Goal: Task Accomplishment & Management: Complete application form

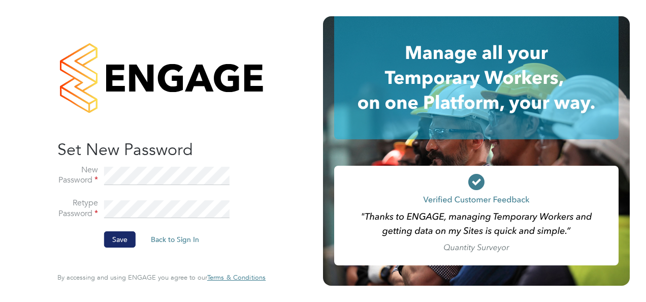
click at [111, 236] on button "Save" at bounding box center [120, 239] width 32 height 16
click at [111, 236] on div "Sorry, we are having problems connecting to our services." at bounding box center [161, 151] width 323 height 302
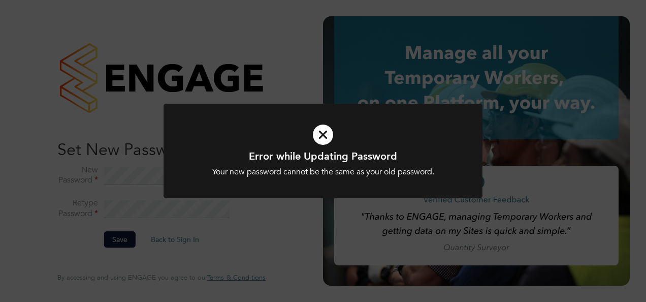
click at [188, 242] on div "Error while Updating Password Your new password cannot be the same as your old …" at bounding box center [323, 151] width 646 height 302
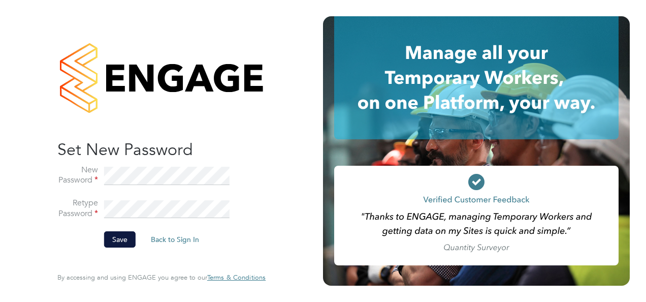
click at [206, 233] on li "Save Back to Sign In" at bounding box center [156, 244] width 198 height 26
click at [95, 230] on li "Retype Password" at bounding box center [156, 215] width 198 height 34
click at [109, 239] on button "Save" at bounding box center [120, 239] width 32 height 16
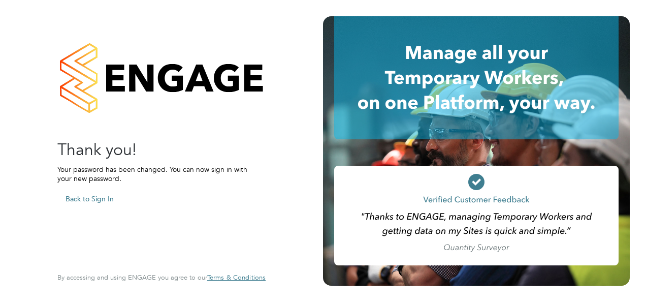
click at [105, 195] on button "Back to Sign In" at bounding box center [89, 199] width 65 height 16
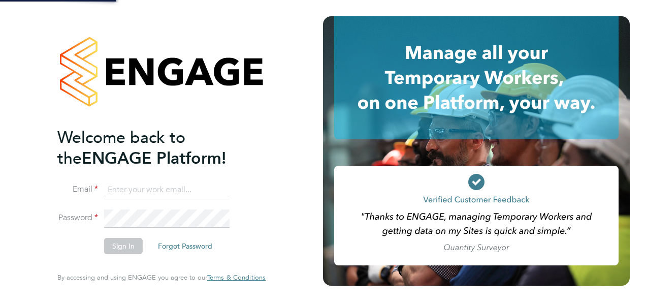
type input "[EMAIL_ADDRESS][PERSON_NAME][DOMAIN_NAME]"
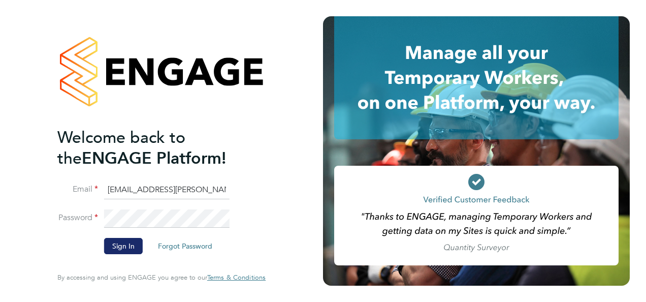
click at [121, 245] on button "Sign In" at bounding box center [123, 246] width 39 height 16
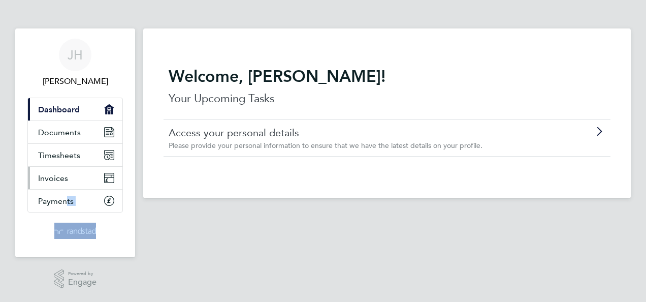
drag, startPoint x: 0, startPoint y: 299, endPoint x: 65, endPoint y: 181, distance: 134.7
click at [65, 181] on html "JH John Hands Applications: Current page: Dashboard Documents Timesheets Invoic…" at bounding box center [323, 150] width 646 height 301
drag, startPoint x: 65, startPoint y: 181, endPoint x: 52, endPoint y: 159, distance: 25.7
click at [52, 159] on span "Timesheets" at bounding box center [59, 155] width 42 height 10
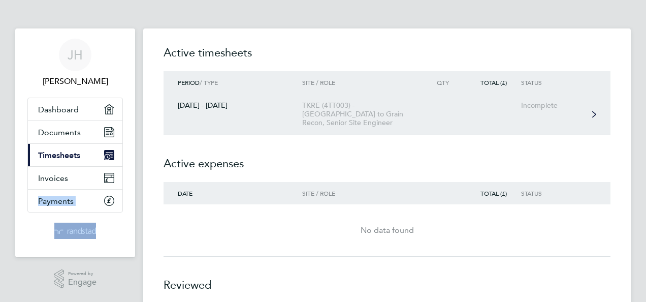
click at [535, 111] on link "27 Sept - 03 Oct 2025 TKRE (4TT003) - Tilbury to Grain Recon, Senior Site Engin…" at bounding box center [387, 115] width 447 height 42
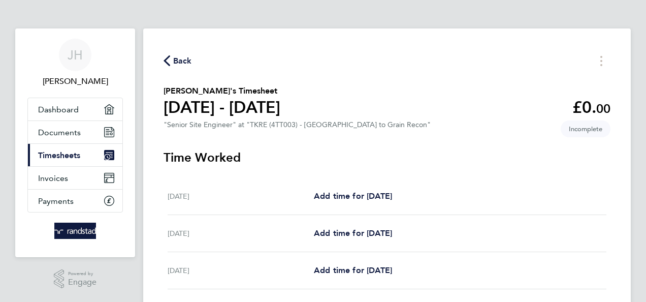
click at [546, 162] on h3 "Time Worked" at bounding box center [387, 157] width 447 height 16
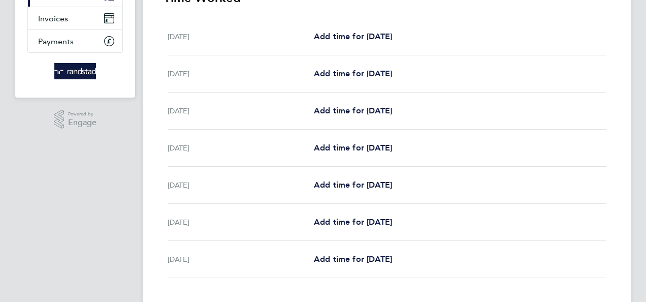
scroll to position [163, 0]
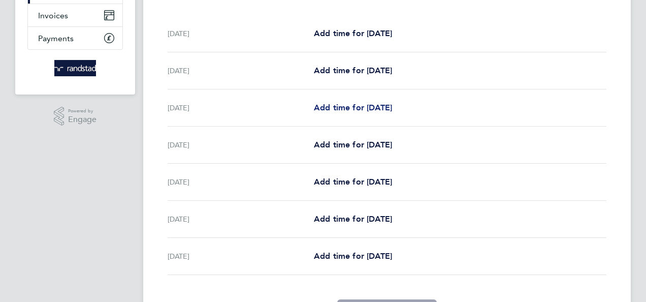
click at [382, 107] on span "Add time for Mon 29 Sep" at bounding box center [353, 108] width 78 height 10
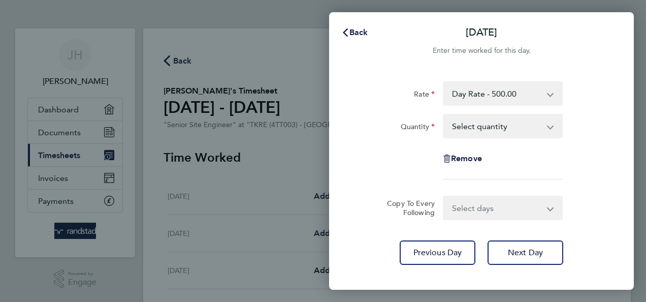
click at [467, 125] on select "Select quantity 0.5 1" at bounding box center [497, 126] width 106 height 22
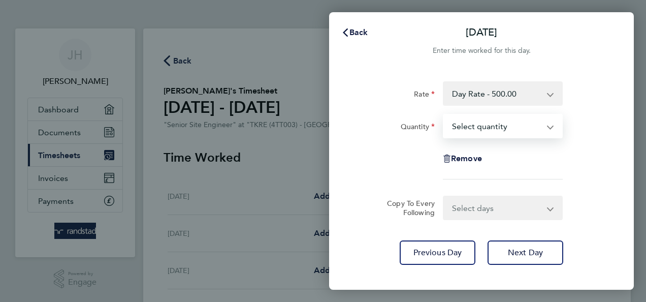
select select "1"
click at [444, 115] on select "Select quantity 0.5 1" at bounding box center [497, 126] width 106 height 22
click at [463, 207] on select "Select days Day Tuesday Wednesday Thursday Friday" at bounding box center [497, 208] width 107 height 22
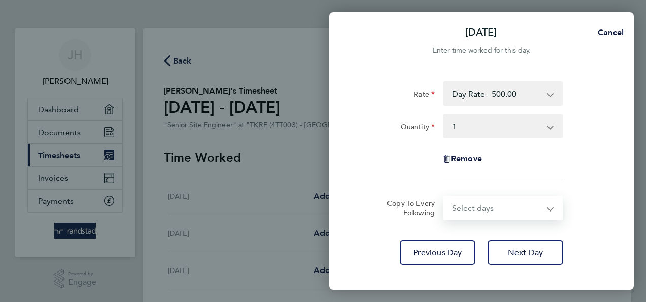
select select "TUE"
click at [444, 197] on select "Select days Day Tuesday Wednesday Thursday Friday" at bounding box center [497, 208] width 107 height 22
select select "2025-10-03"
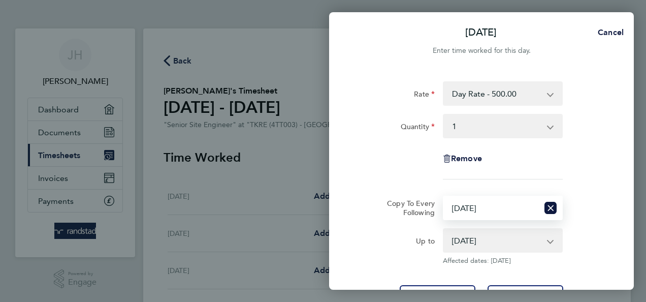
click at [479, 208] on select "Select days Day Tuesday Wednesday Thursday Friday" at bounding box center [491, 208] width 95 height 22
click at [546, 239] on select "30 Sep 2025 01 Oct 2025 02 Oct 2025 03 Oct 2025" at bounding box center [497, 240] width 106 height 22
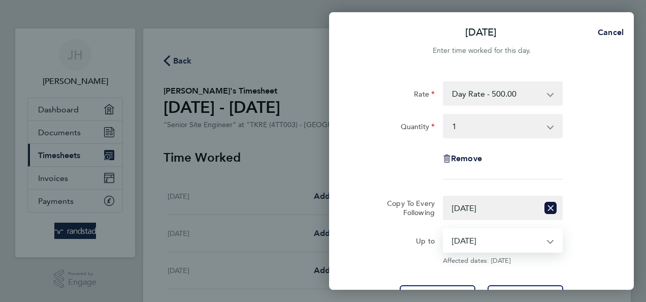
click at [444, 229] on select "30 Sep 2025 01 Oct 2025 02 Oct 2025 03 Oct 2025" at bounding box center [497, 240] width 106 height 22
click at [488, 238] on select "30 Sep 2025 01 Oct 2025 02 Oct 2025 03 Oct 2025" at bounding box center [497, 240] width 106 height 22
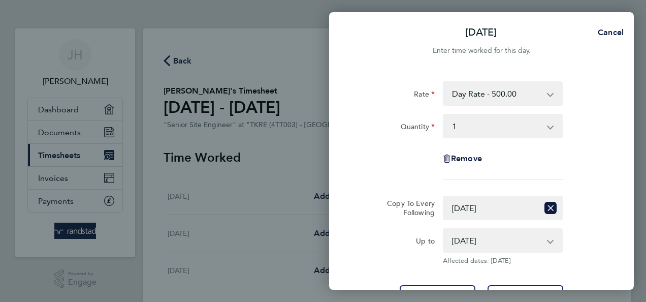
click at [591, 191] on form "Rate Day Rate - 500.00 Quantity Select quantity 0.5 1 Remove Copy To Every Foll…" at bounding box center [482, 172] width 248 height 183
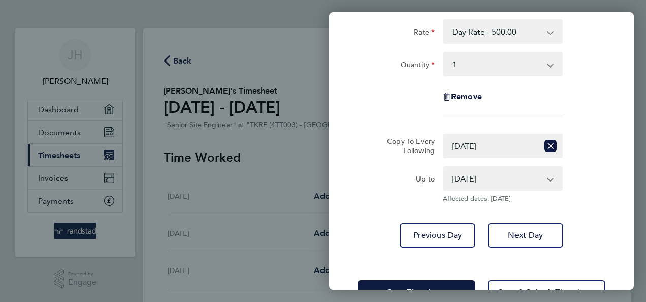
scroll to position [81, 0]
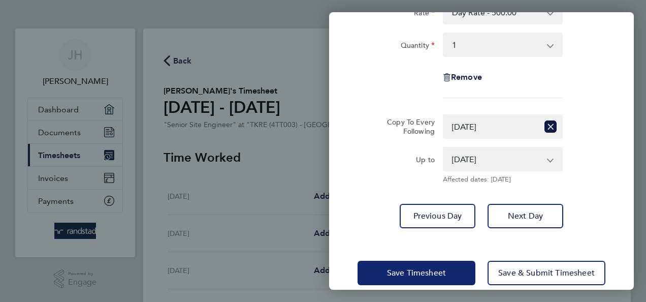
click at [444, 269] on span "Save Timesheet" at bounding box center [416, 273] width 59 height 10
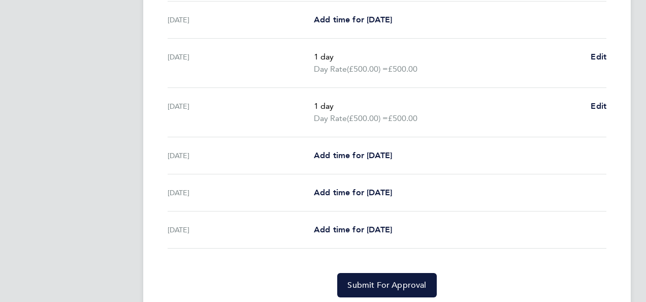
scroll to position [346, 0]
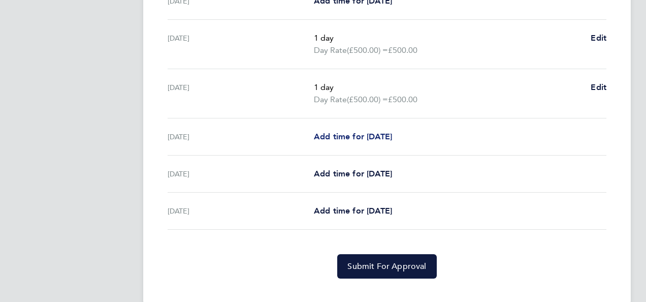
click at [391, 135] on span "Add time for Wed 01 Oct" at bounding box center [353, 137] width 78 height 10
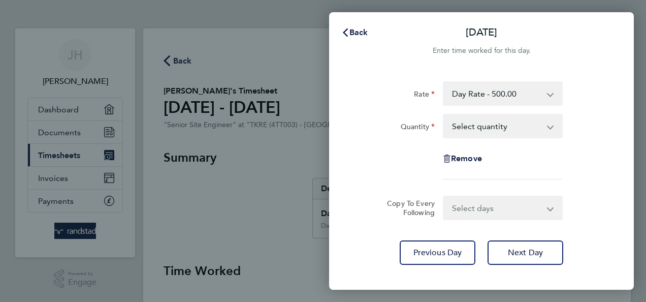
click at [466, 122] on select "Select quantity 0.5 1" at bounding box center [497, 126] width 106 height 22
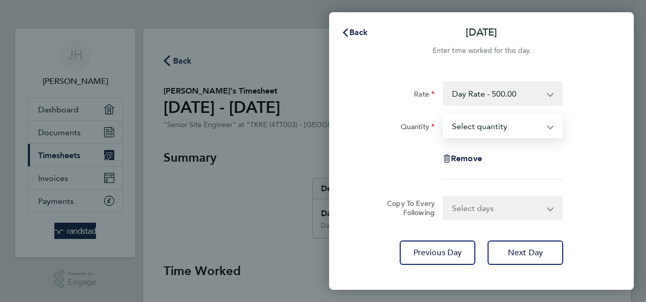
select select "1"
click at [444, 115] on select "Select quantity 0.5 1" at bounding box center [497, 126] width 106 height 22
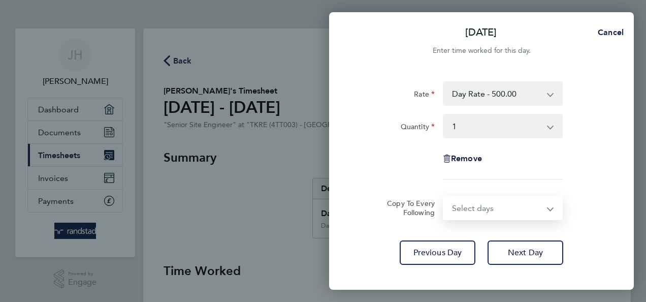
click at [469, 208] on select "Select days Day Thursday Friday" at bounding box center [497, 208] width 107 height 22
select select "DAY"
click at [444, 197] on select "Select days Day Thursday Friday" at bounding box center [497, 208] width 107 height 22
select select "2025-10-03"
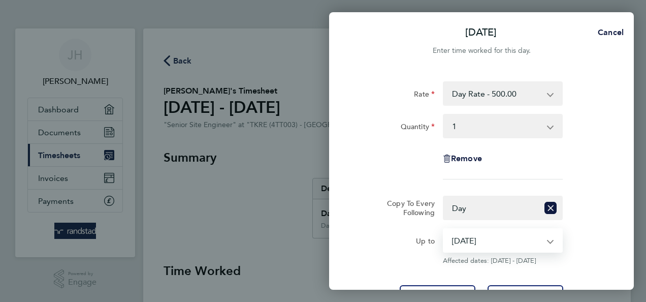
click at [471, 242] on select "02 Oct 2025 03 Oct 2025" at bounding box center [497, 240] width 106 height 22
click at [444, 229] on select "02 Oct 2025 03 Oct 2025" at bounding box center [497, 240] width 106 height 22
click at [447, 286] on button "Previous Day" at bounding box center [438, 297] width 76 height 24
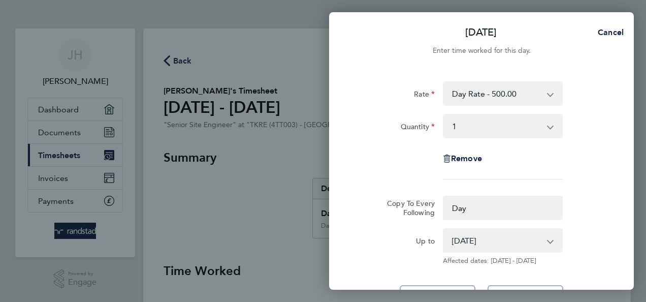
select select "0: null"
select select "1"
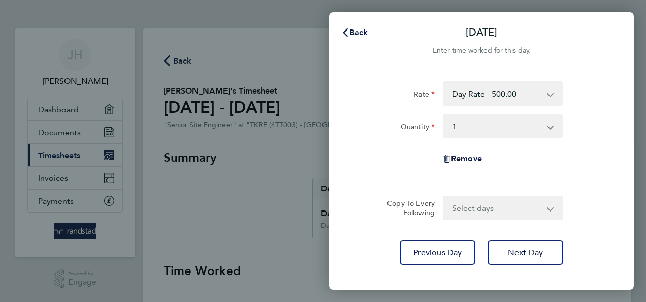
click at [287, 226] on div "Back Tue 30 Sep Enter time worked for this day. Rate Day Rate - 500.00 Quantity…" at bounding box center [323, 151] width 646 height 302
click at [352, 33] on span "Back" at bounding box center [359, 32] width 19 height 10
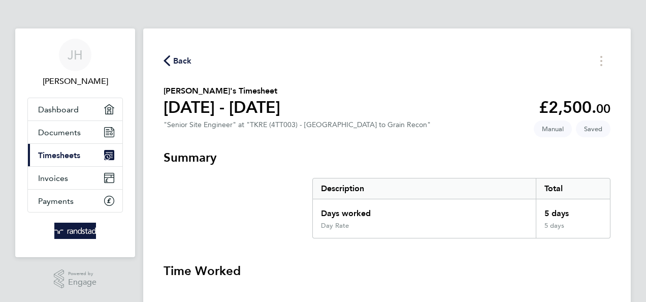
click at [236, 222] on section "Summary Description Total Days worked 5 days Day Rate 5 days" at bounding box center [387, 193] width 447 height 89
drag, startPoint x: 236, startPoint y: 222, endPoint x: 198, endPoint y: 251, distance: 47.6
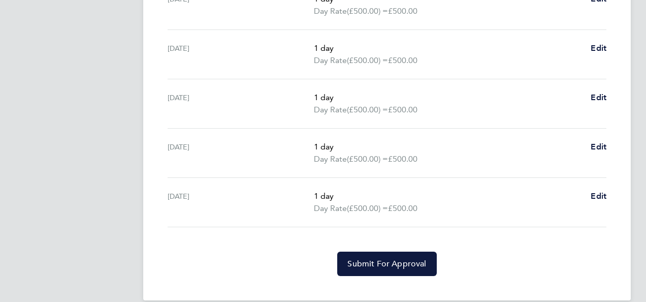
scroll to position [386, 0]
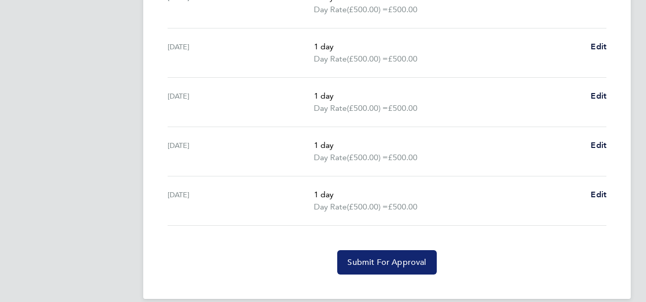
click at [371, 255] on button "Submit For Approval" at bounding box center [386, 262] width 99 height 24
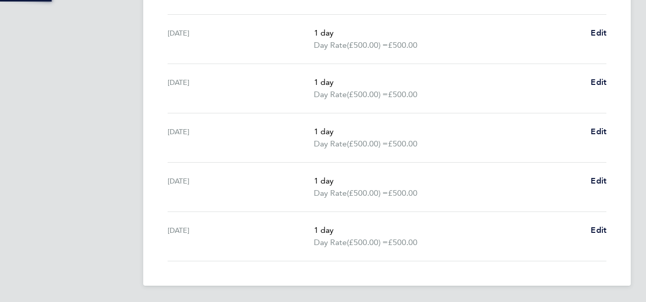
scroll to position [349, 0]
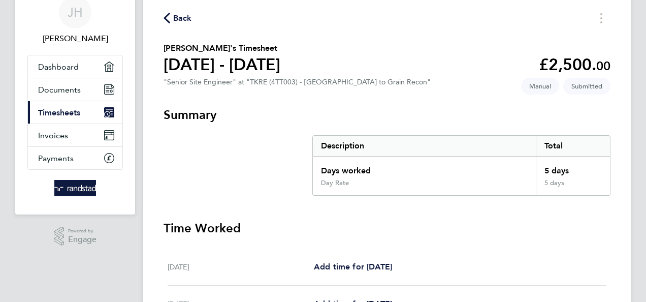
scroll to position [0, 0]
